Goal: Information Seeking & Learning: Find contact information

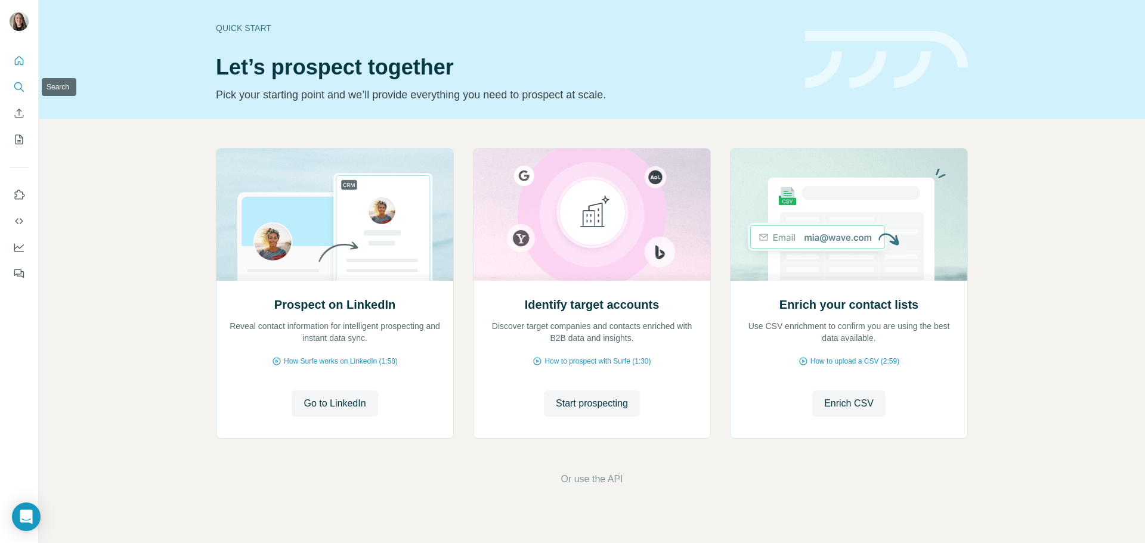
click at [16, 91] on icon "Search" at bounding box center [19, 87] width 12 height 12
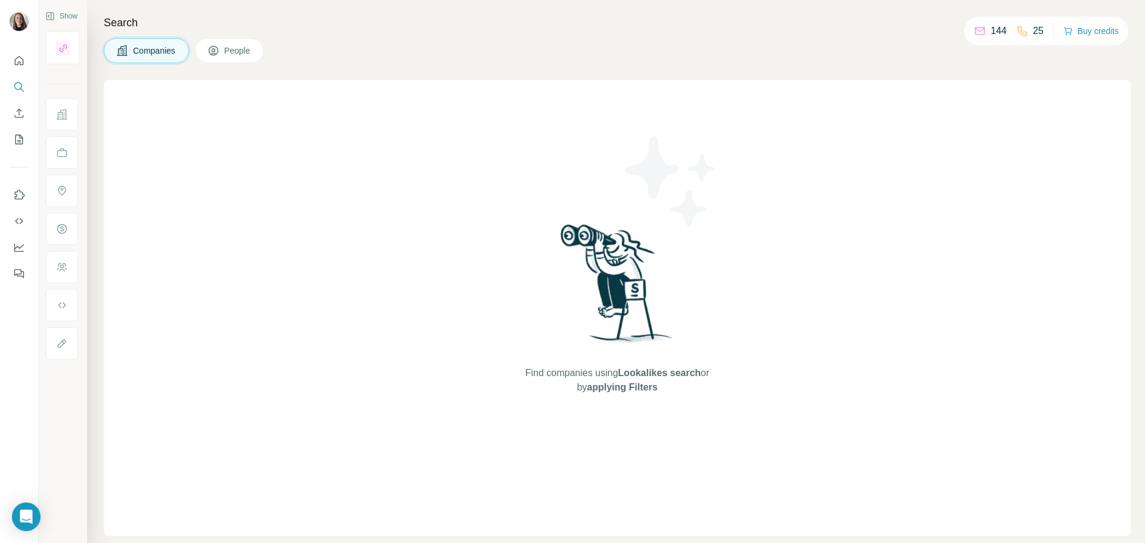
click at [255, 44] on button "People" at bounding box center [229, 50] width 69 height 25
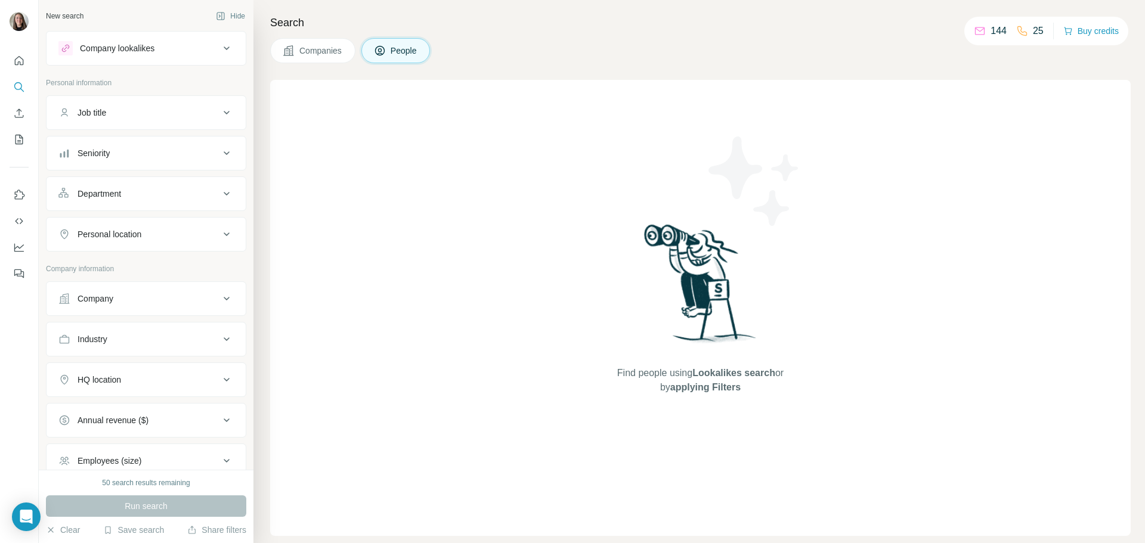
click at [296, 55] on button "Companies" at bounding box center [312, 50] width 85 height 25
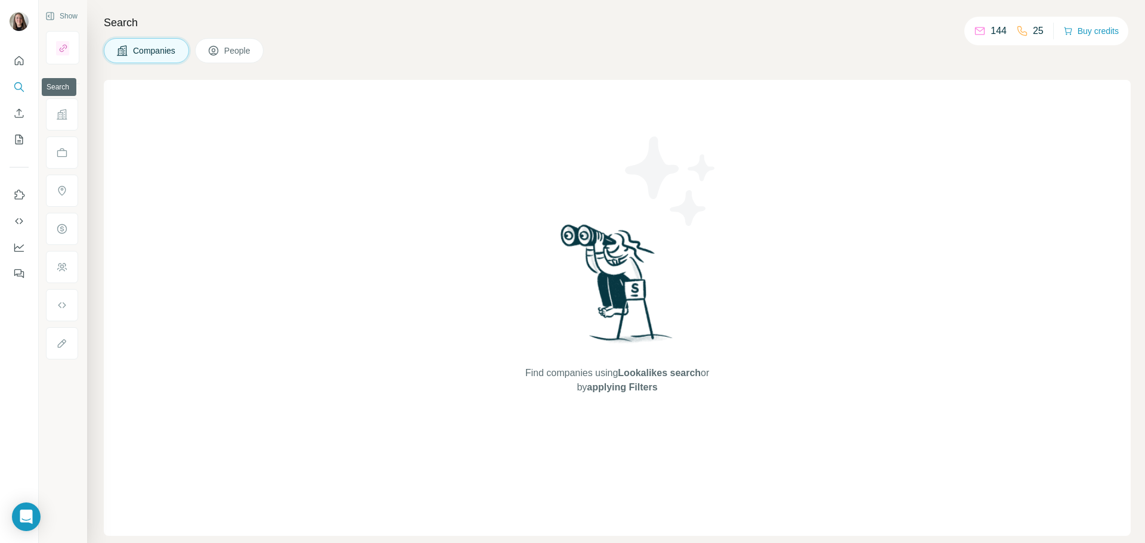
click at [24, 89] on icon "Search" at bounding box center [19, 87] width 12 height 12
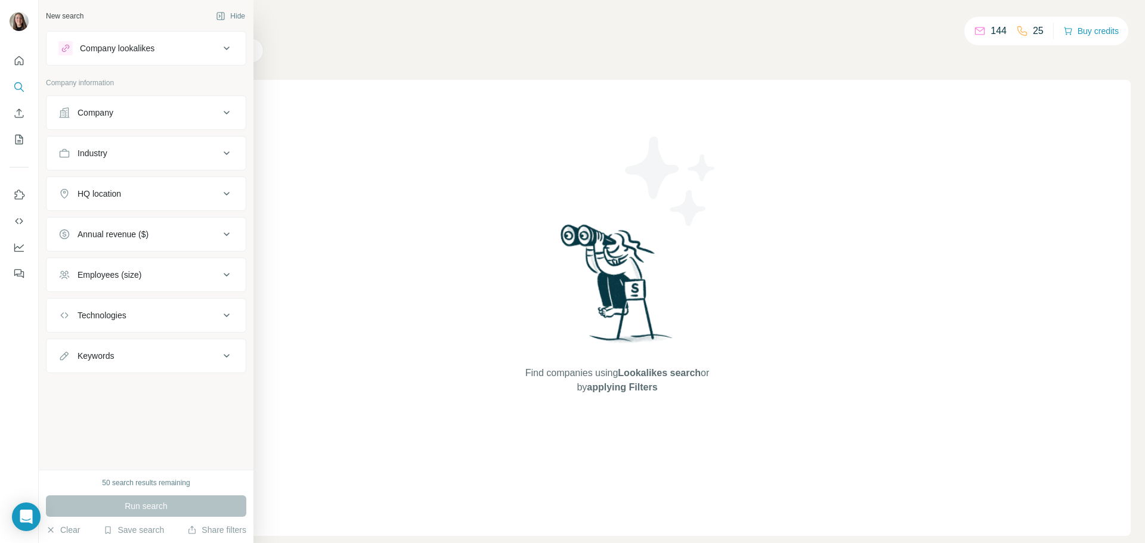
click at [48, 89] on div "Company information" at bounding box center [146, 87] width 200 height 18
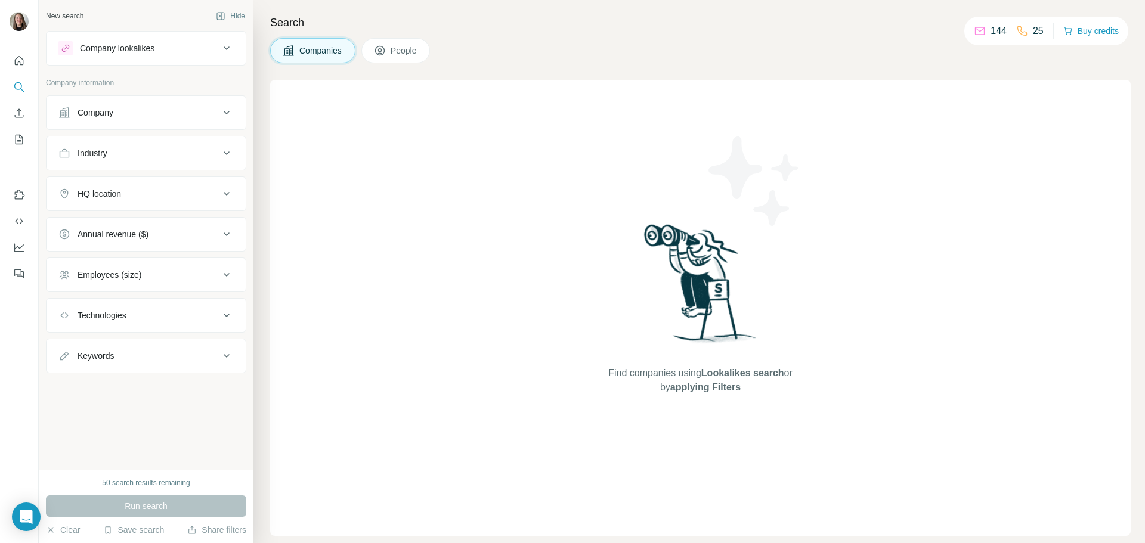
click at [120, 107] on div "Company" at bounding box center [138, 113] width 161 height 12
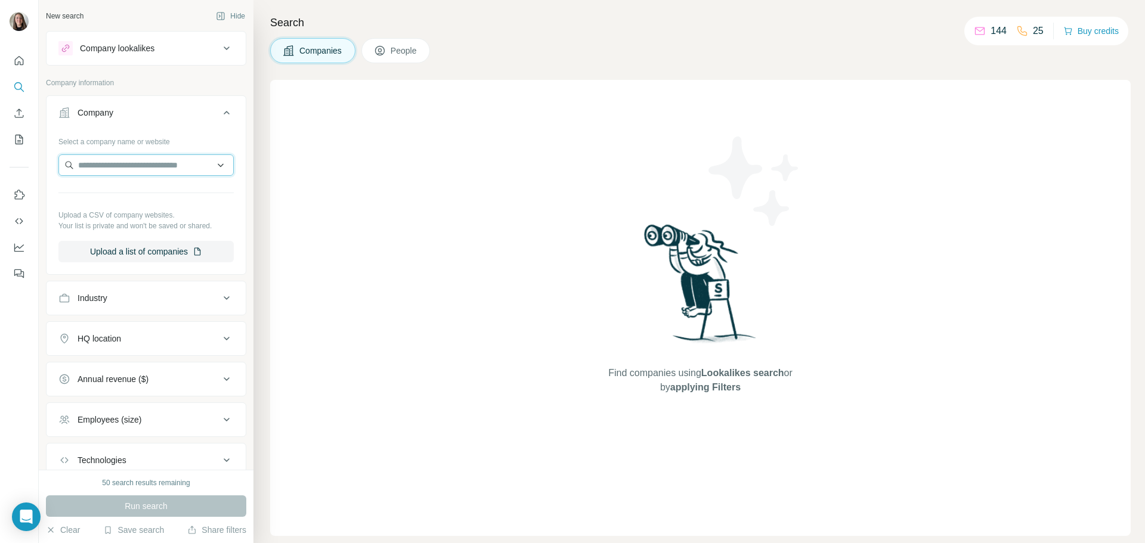
click at [104, 162] on input "text" at bounding box center [145, 165] width 175 height 21
type input "**********"
click at [118, 191] on p "Celebrity Motion Furniture" at bounding box center [140, 192] width 96 height 12
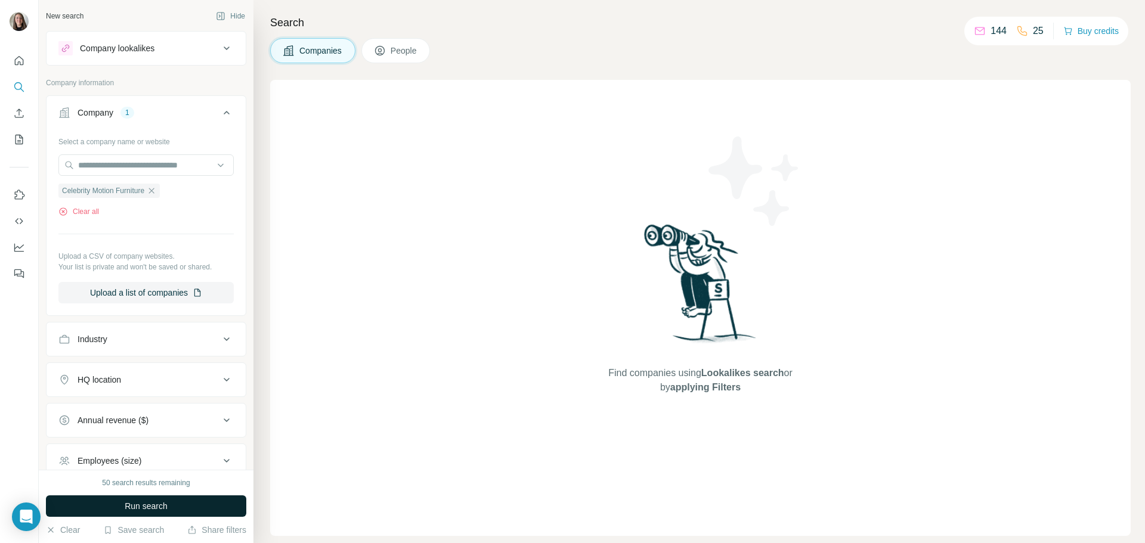
click at [120, 502] on button "Run search" at bounding box center [146, 506] width 200 height 21
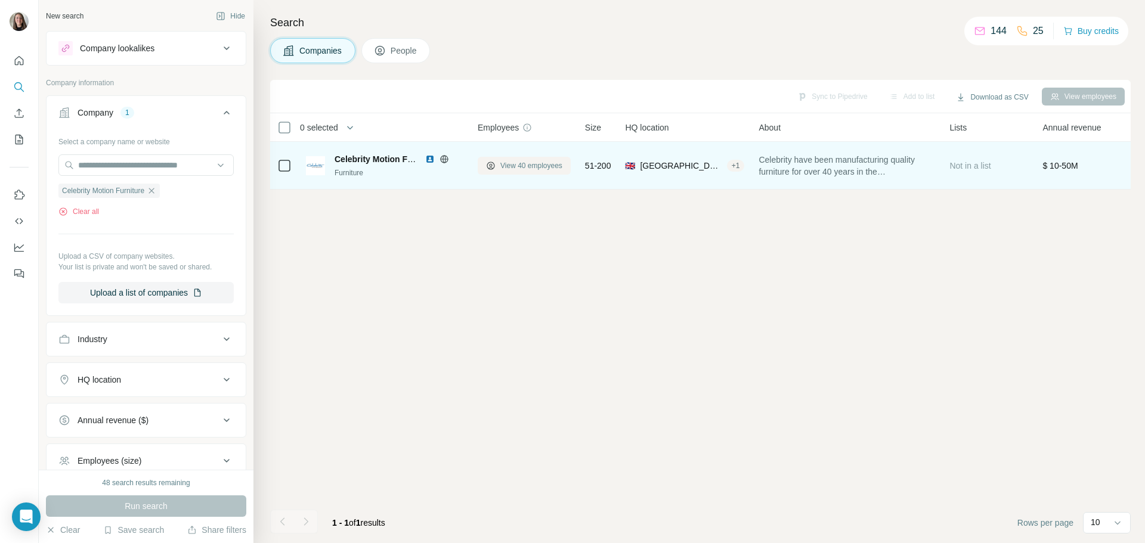
click at [506, 167] on span "View 40 employees" at bounding box center [531, 165] width 62 height 11
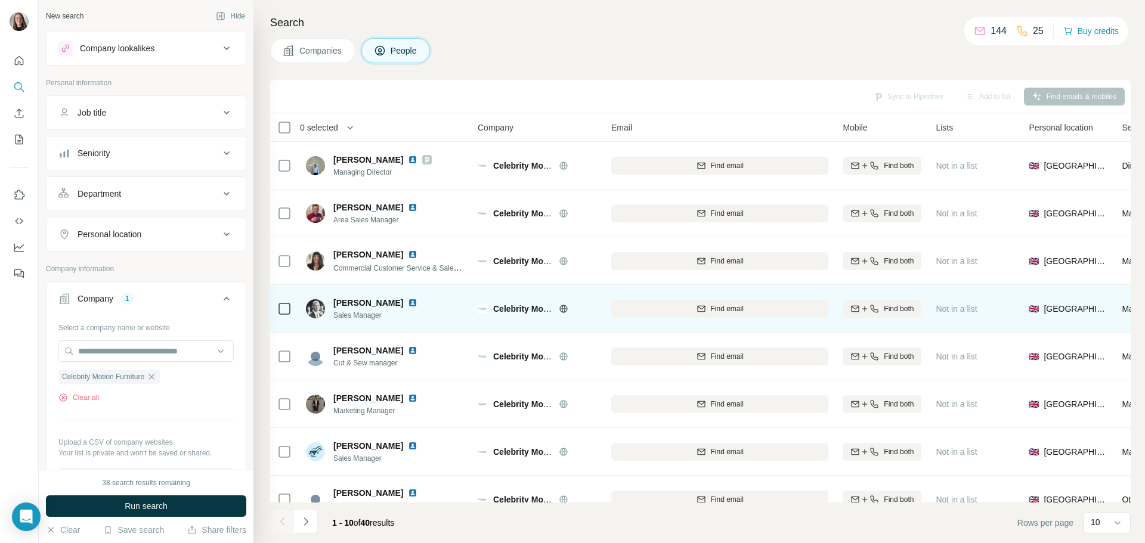
scroll to position [122, 0]
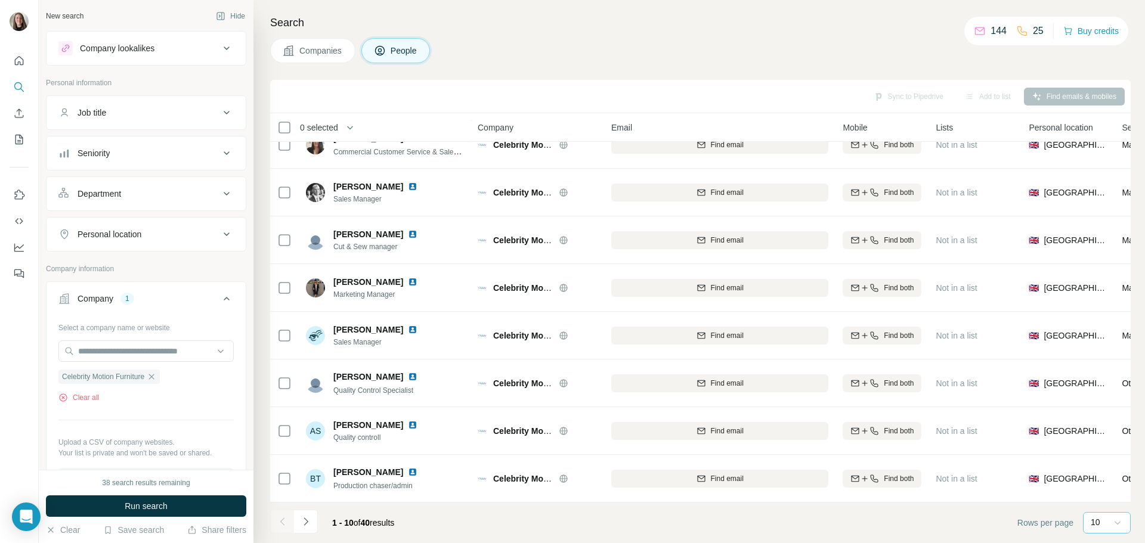
click at [1114, 525] on icon at bounding box center [1118, 523] width 12 height 12
click at [1104, 435] on div "60" at bounding box center [1106, 432] width 27 height 12
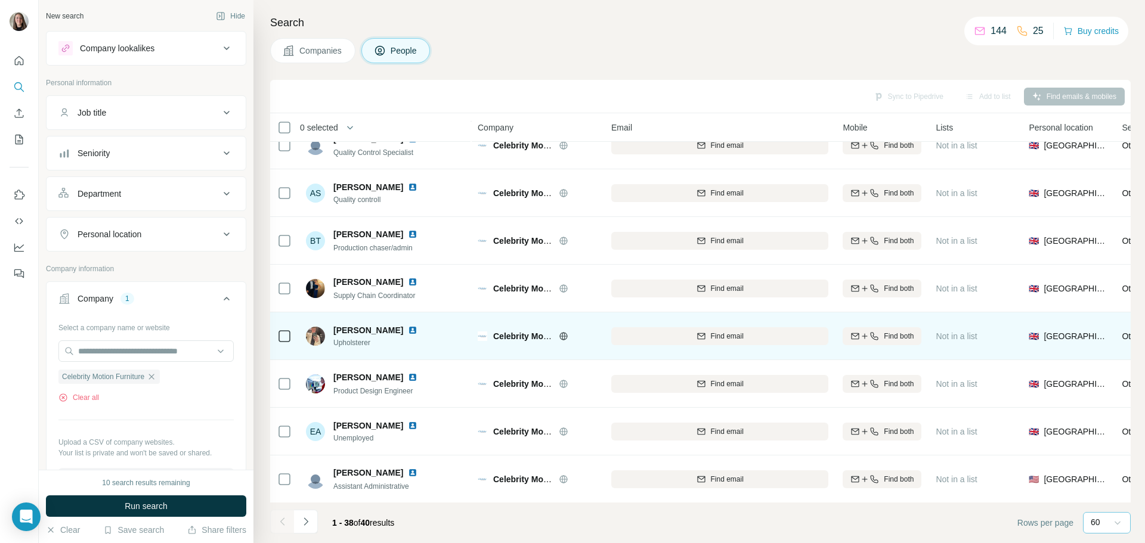
scroll to position [355, 0]
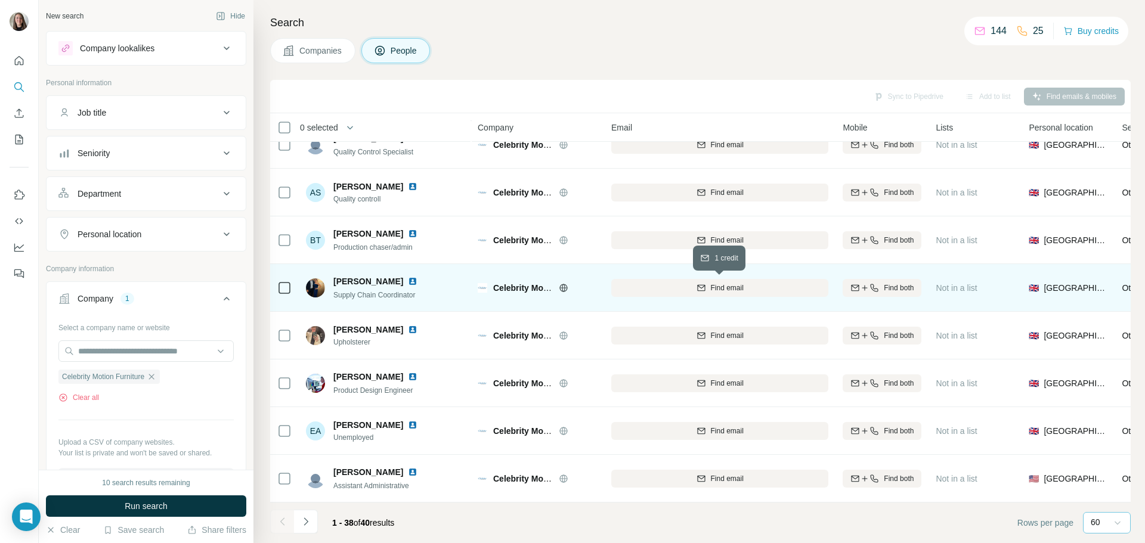
click at [744, 289] on span "Find email" at bounding box center [727, 288] width 33 height 11
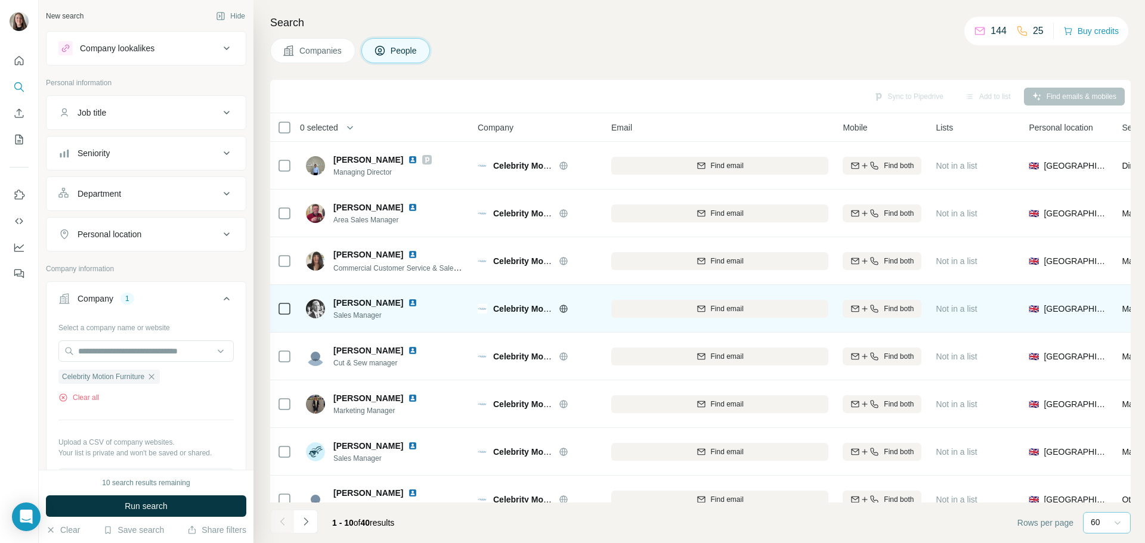
scroll to position [122, 0]
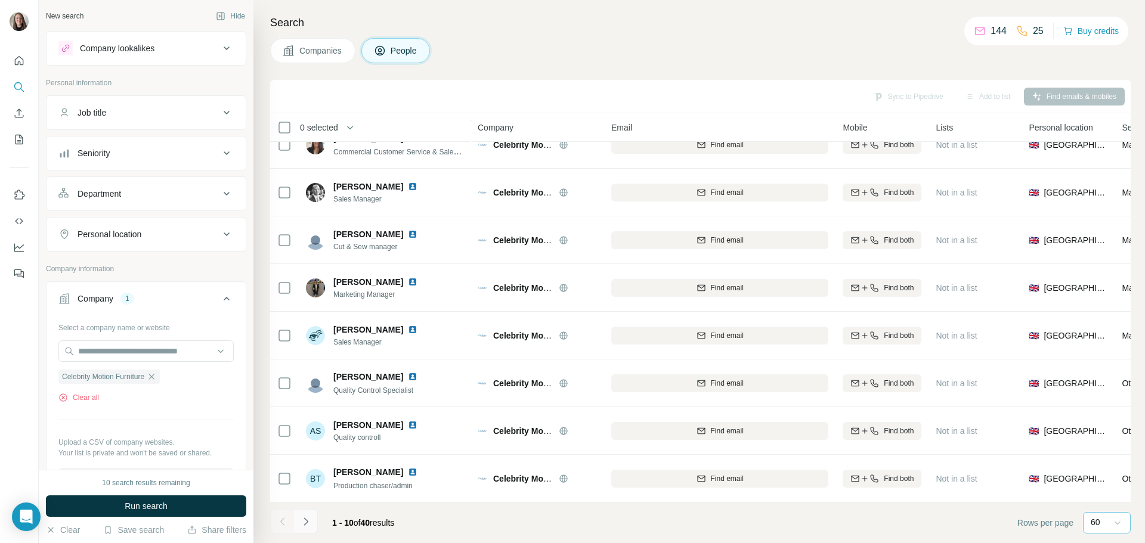
click at [307, 520] on icon "Navigate to next page" at bounding box center [306, 522] width 12 height 12
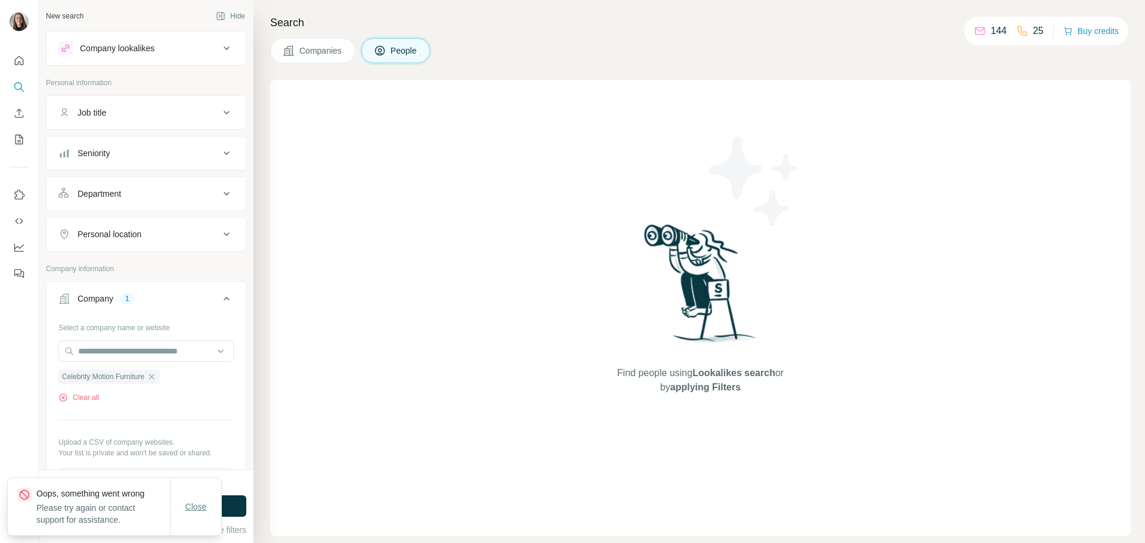
click at [185, 514] on button "Close" at bounding box center [196, 506] width 38 height 21
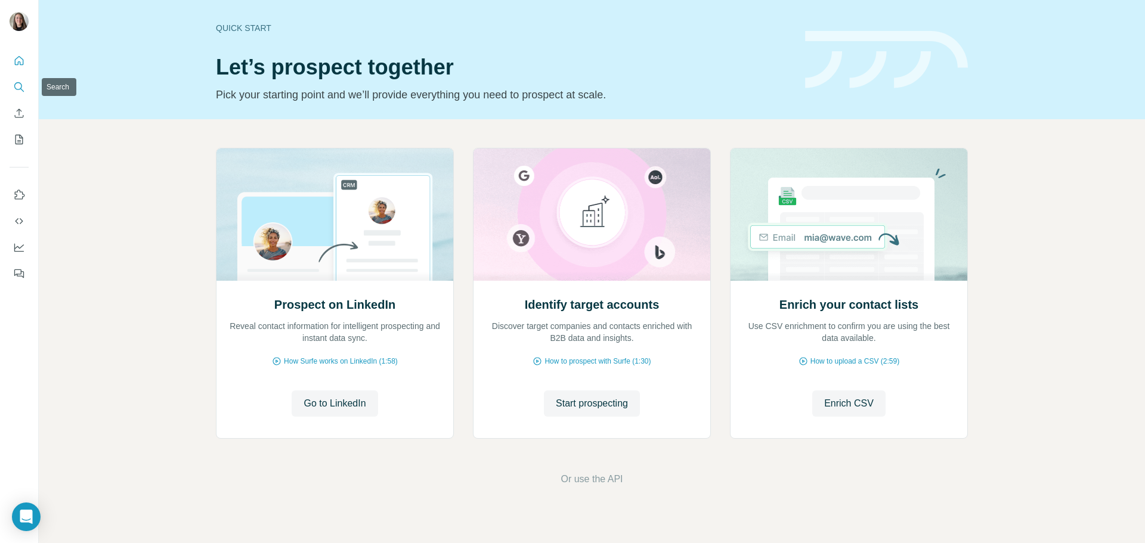
click at [18, 81] on icon "Search" at bounding box center [19, 87] width 12 height 12
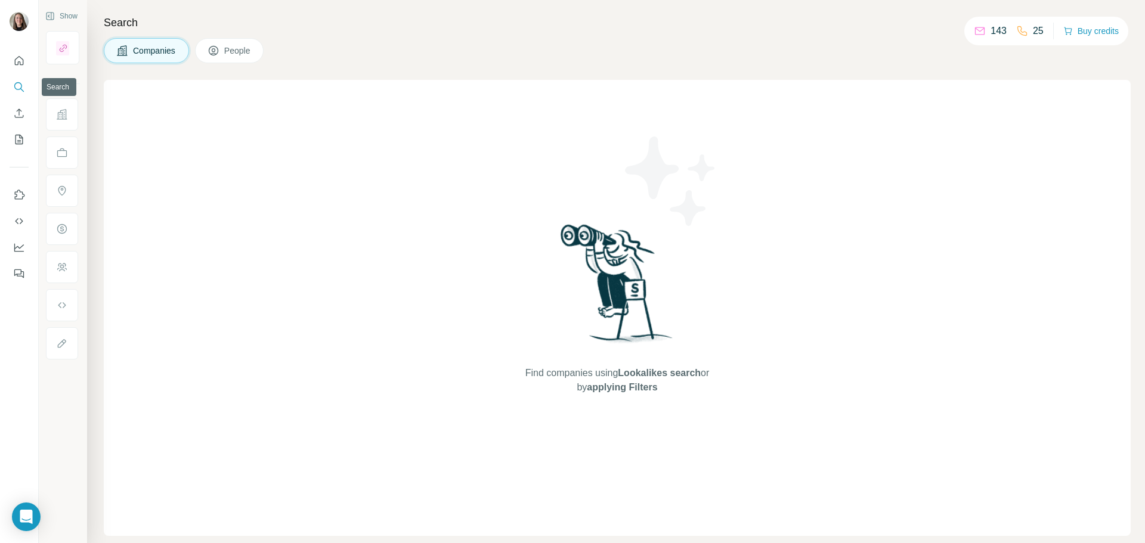
click at [14, 81] on icon "Search" at bounding box center [19, 87] width 12 height 12
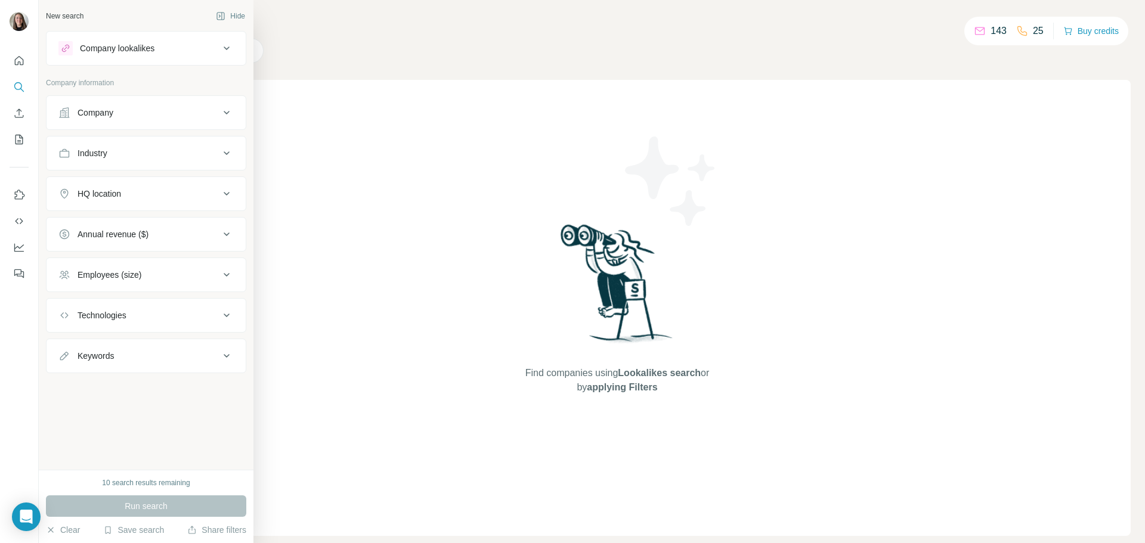
click at [120, 118] on div "Company" at bounding box center [138, 113] width 161 height 12
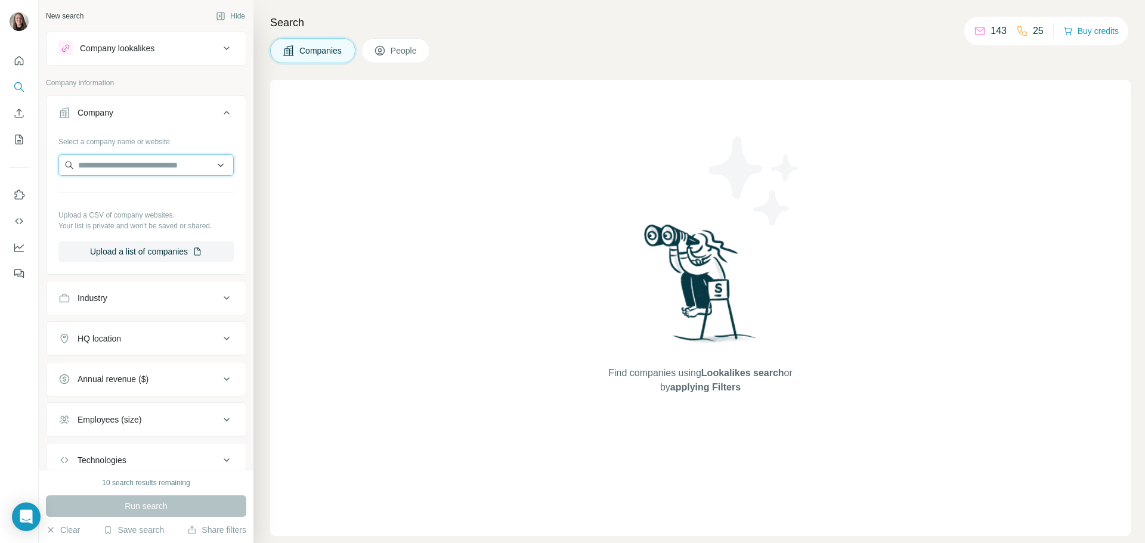
click at [103, 173] on input "text" at bounding box center [145, 165] width 175 height 21
click at [103, 166] on input "text" at bounding box center [145, 165] width 175 height 21
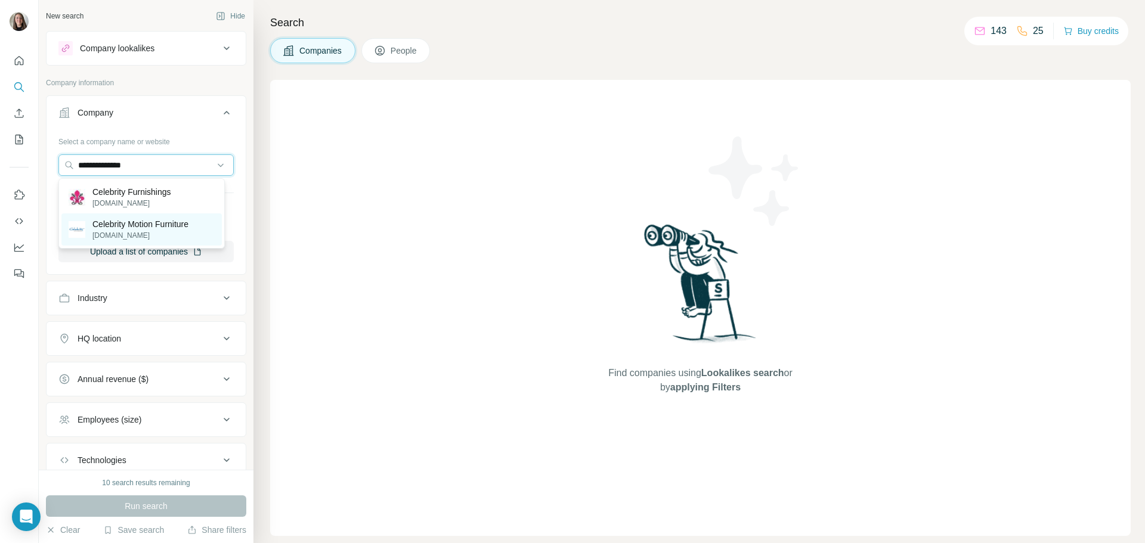
type input "**********"
click at [134, 231] on p "[DOMAIN_NAME]" at bounding box center [140, 235] width 96 height 11
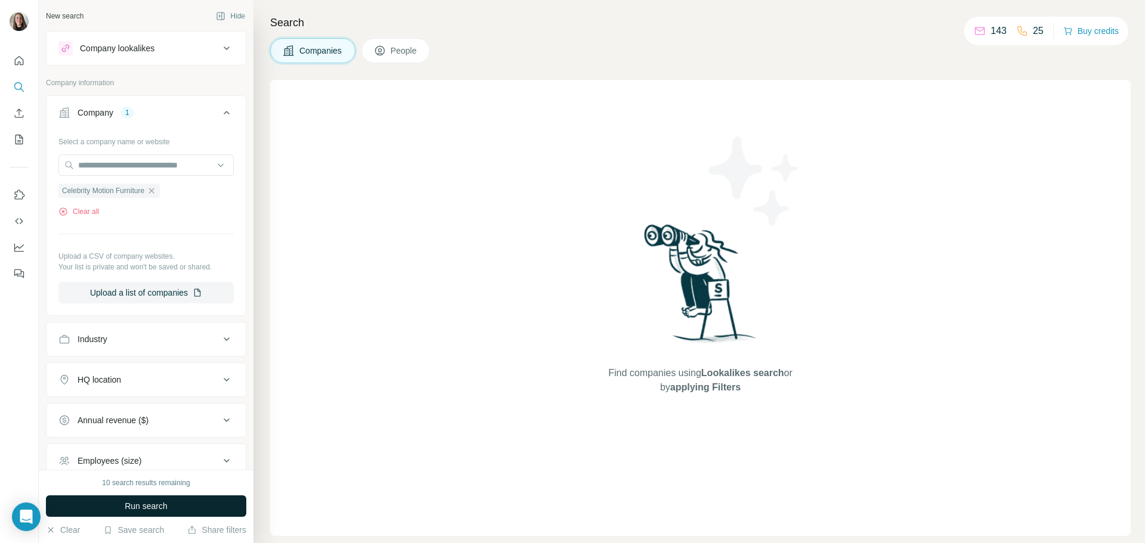
click at [152, 505] on span "Run search" at bounding box center [146, 506] width 43 height 12
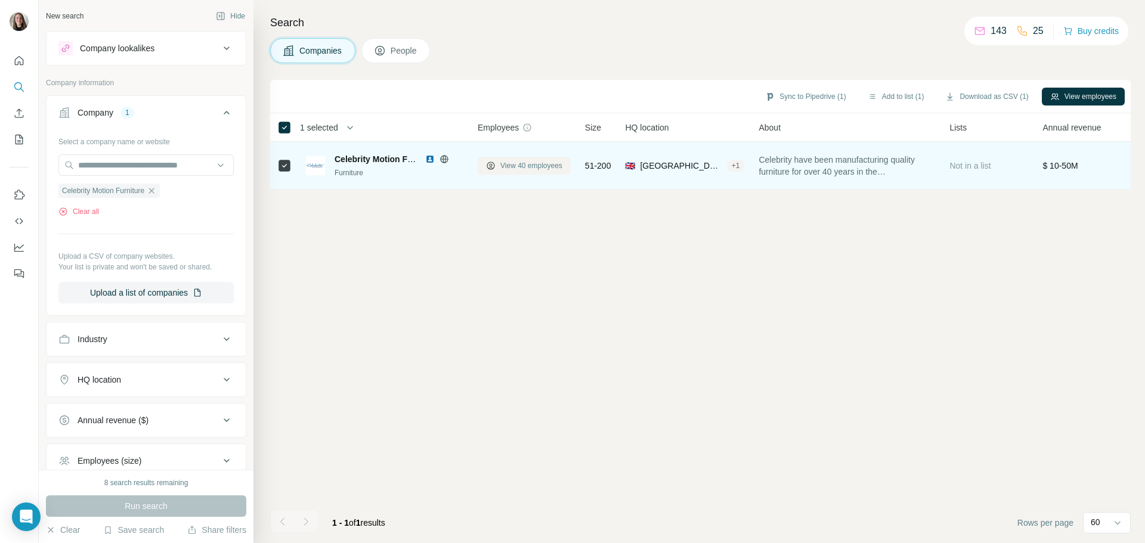
click at [538, 163] on span "View 40 employees" at bounding box center [531, 165] width 62 height 11
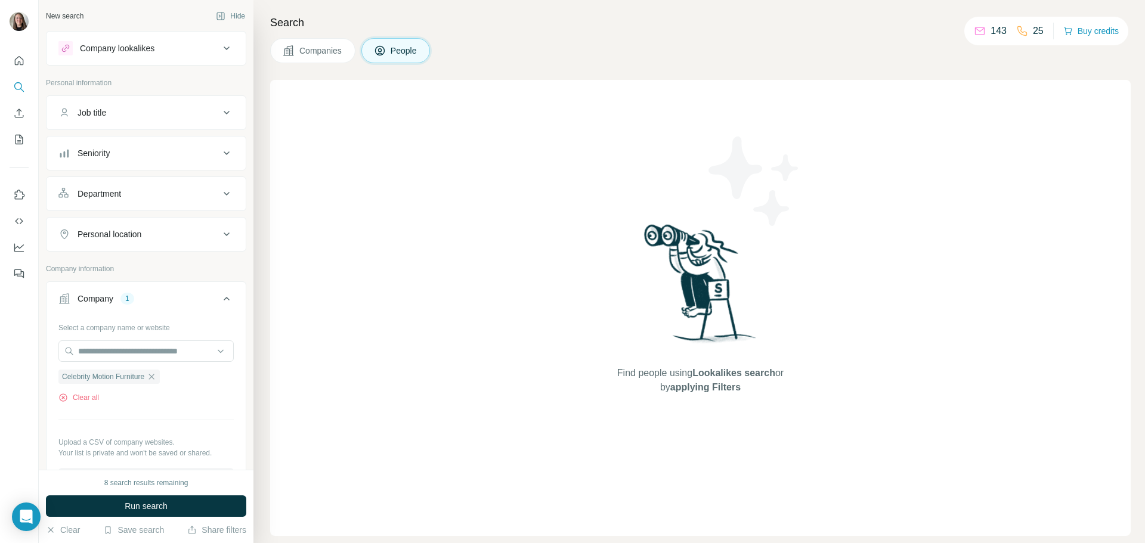
click at [313, 55] on span "Companies" at bounding box center [321, 51] width 44 height 12
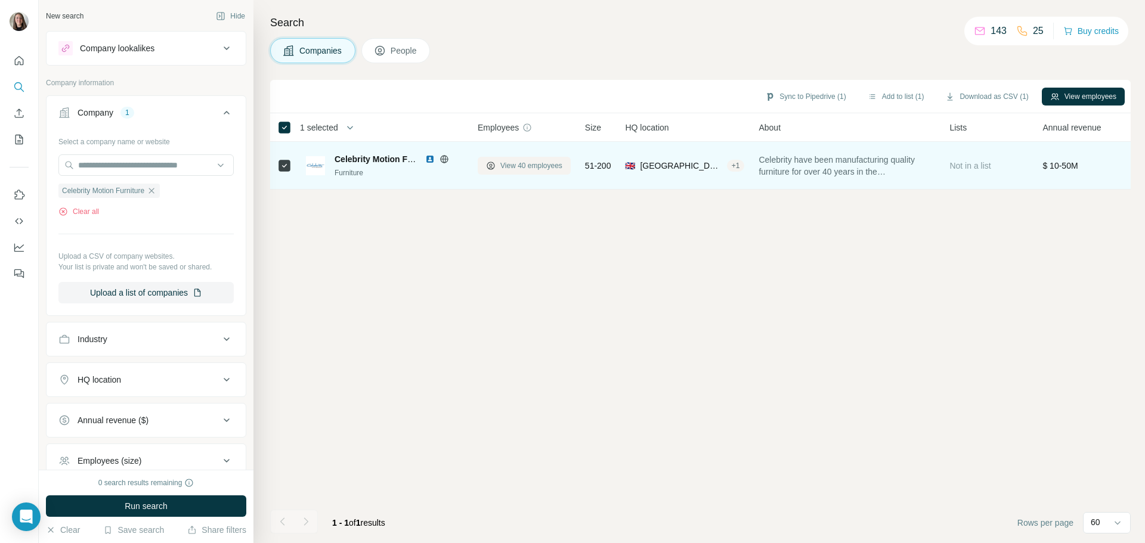
click at [505, 168] on span "View 40 employees" at bounding box center [531, 165] width 62 height 11
